Goal: Information Seeking & Learning: Learn about a topic

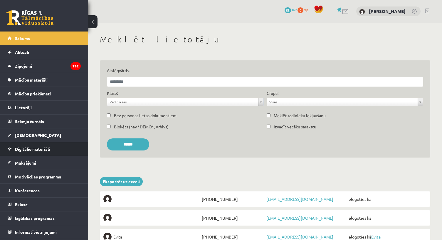
click at [31, 150] on span "Digitālie materiāli" at bounding box center [32, 148] width 35 height 5
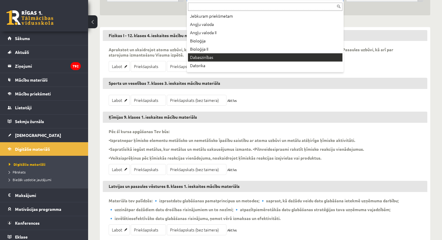
scroll to position [85, 0]
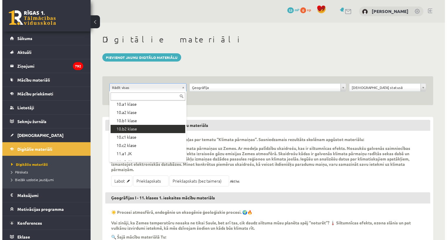
scroll to position [93, 0]
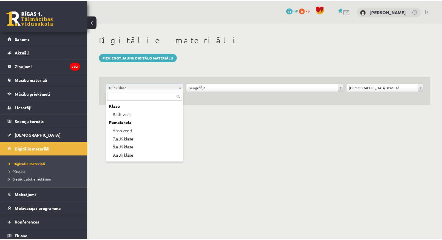
scroll to position [65, 0]
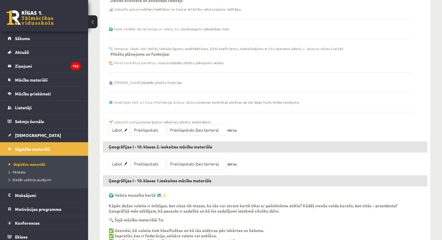
scroll to position [426, 0]
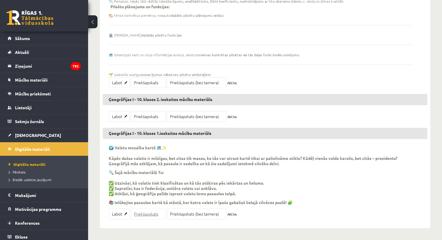
click at [151, 213] on link "Priekšapskats" at bounding box center [148, 213] width 35 height 11
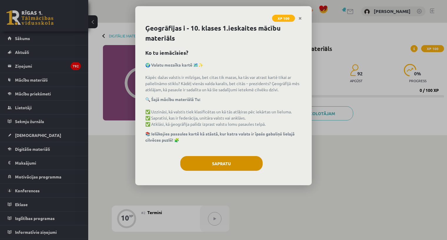
click at [232, 156] on div "Ģeogrāfijas i - 10. klases 1.ieskaites mācību materiāls Ko tu iemācīsies? 🌍 Val…" at bounding box center [223, 104] width 176 height 162
click at [231, 158] on button "Sapratu" at bounding box center [221, 163] width 82 height 15
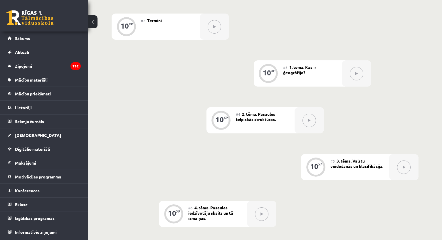
scroll to position [143, 0]
